Goal: Check status

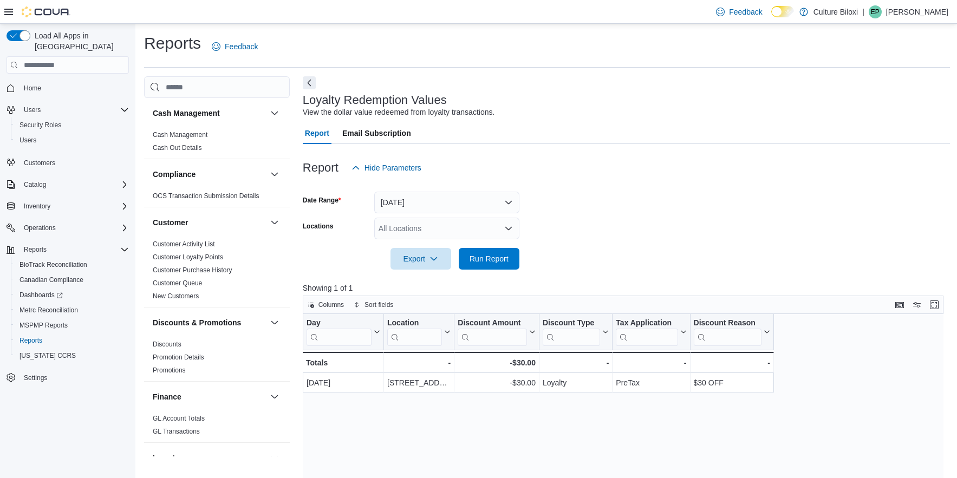
scroll to position [469, 0]
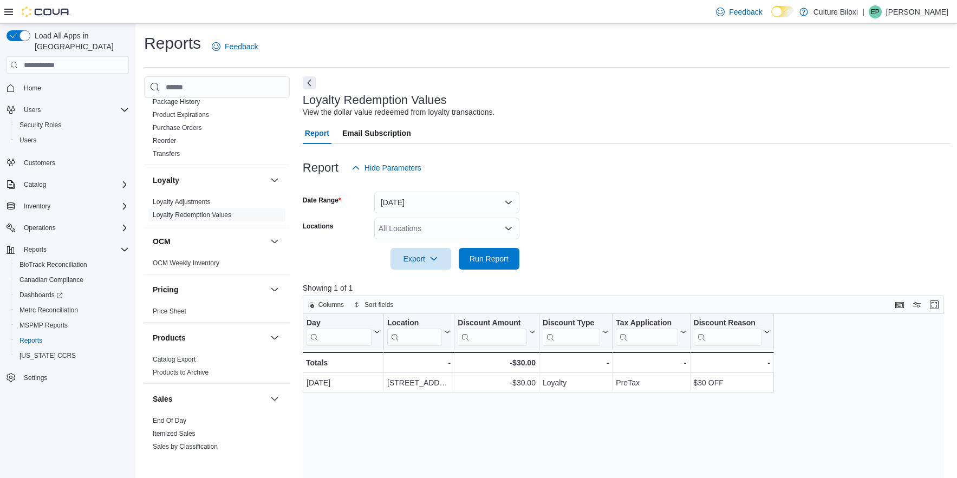
drag, startPoint x: 163, startPoint y: 423, endPoint x: 545, endPoint y: 302, distance: 399.8
click at [163, 423] on link "End Of Day" at bounding box center [170, 421] width 34 height 8
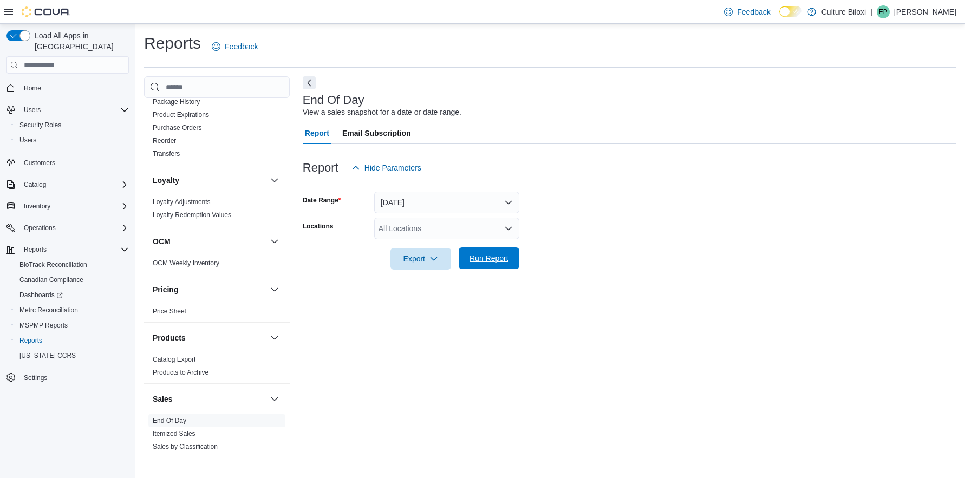
click at [495, 263] on span "Run Report" at bounding box center [488, 258] width 39 height 11
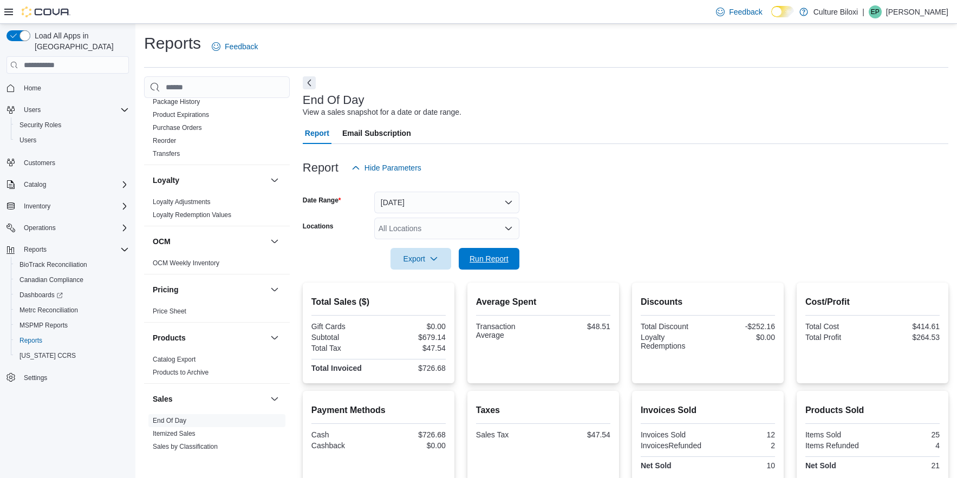
click at [488, 257] on span "Run Report" at bounding box center [488, 258] width 39 height 11
